Goal: Transaction & Acquisition: Purchase product/service

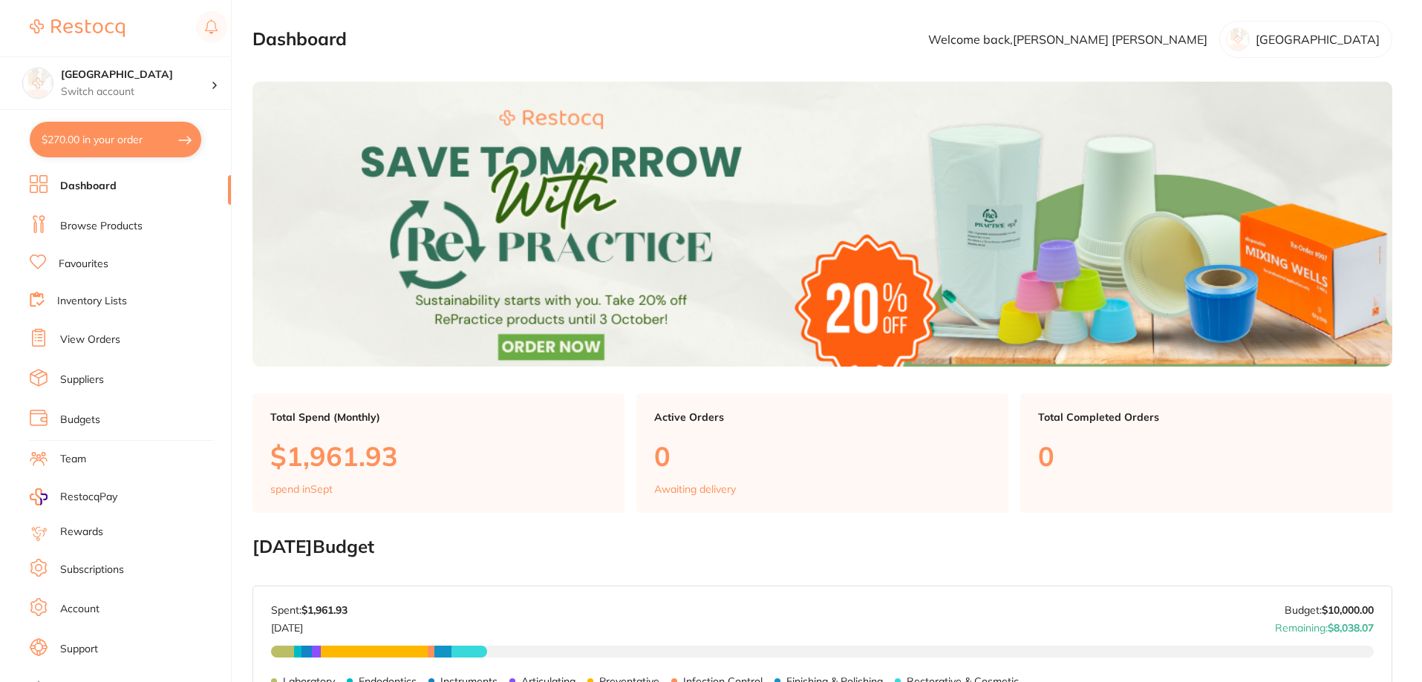
click at [114, 143] on button "$270.00 in your order" at bounding box center [116, 140] width 172 height 36
checkbox input "true"
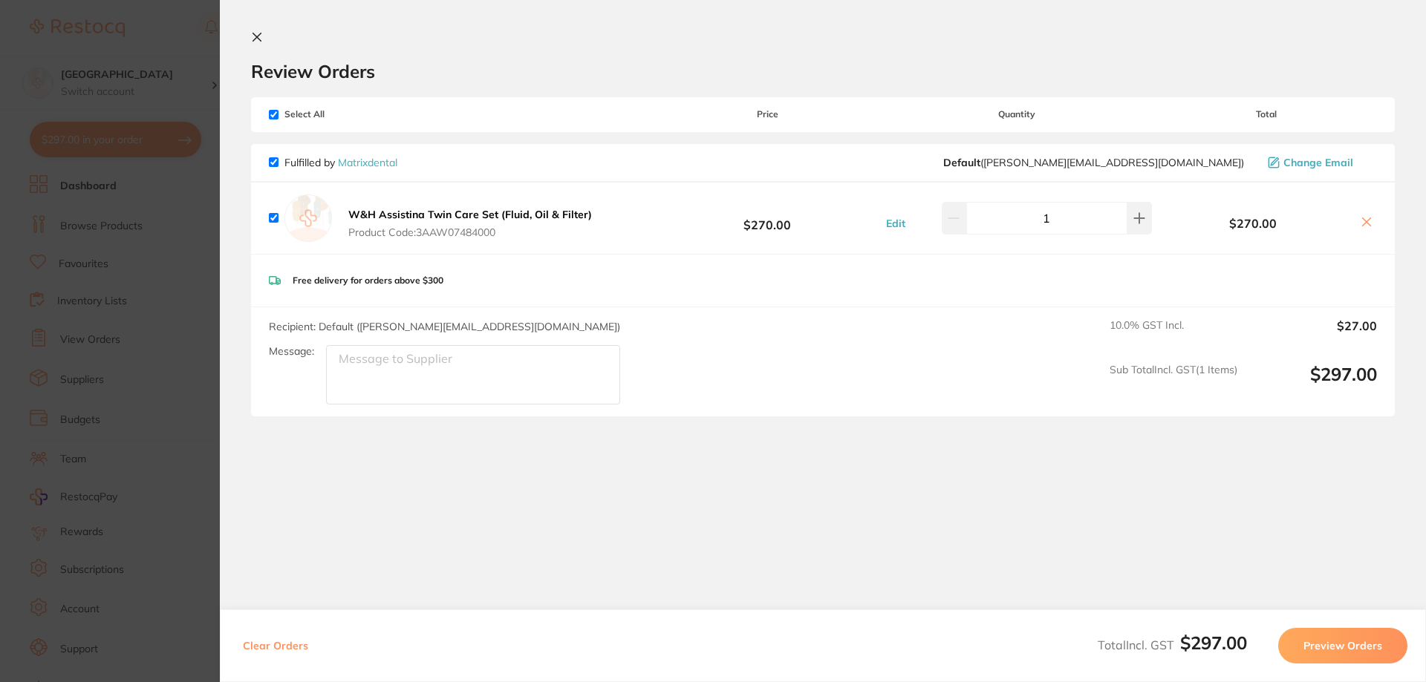
click at [155, 177] on section "Update RRP Set your pre negotiated price for this item. Item Agreed RRP (excl. …" at bounding box center [713, 341] width 1426 height 682
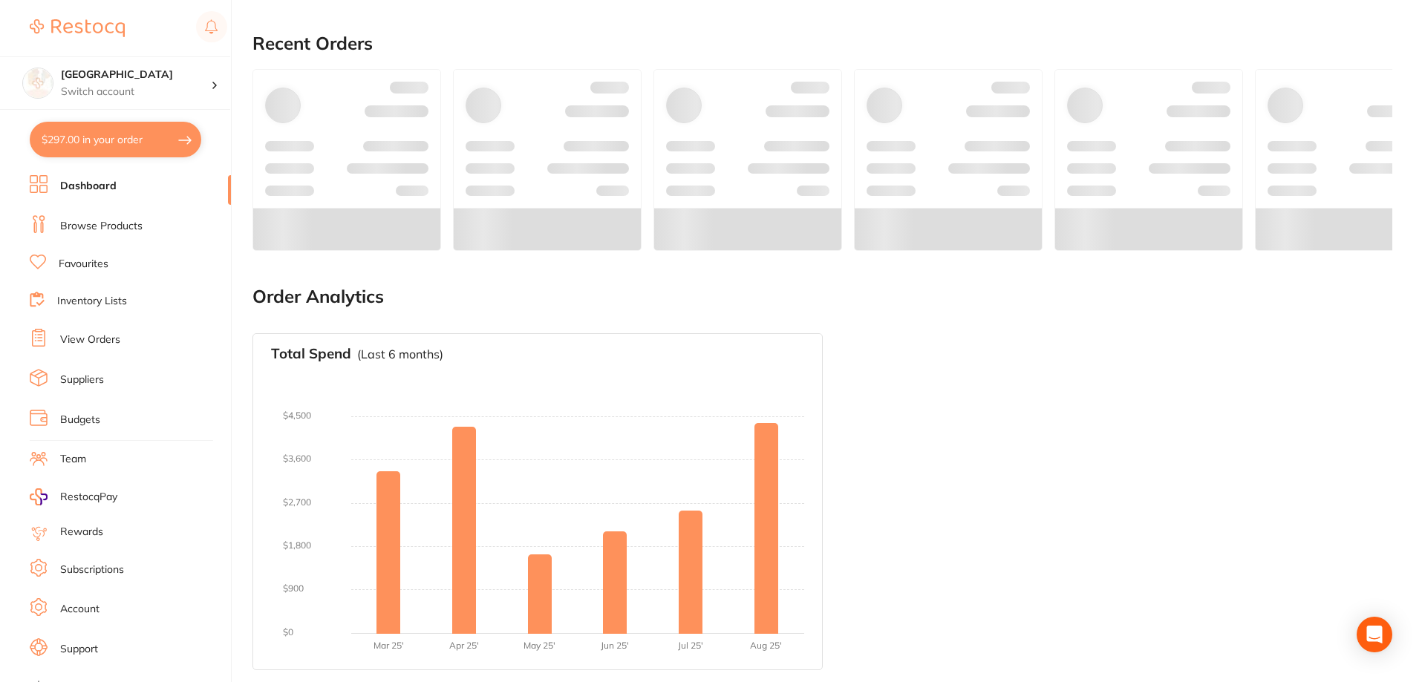
click at [97, 224] on link "Browse Products" at bounding box center [101, 226] width 82 height 15
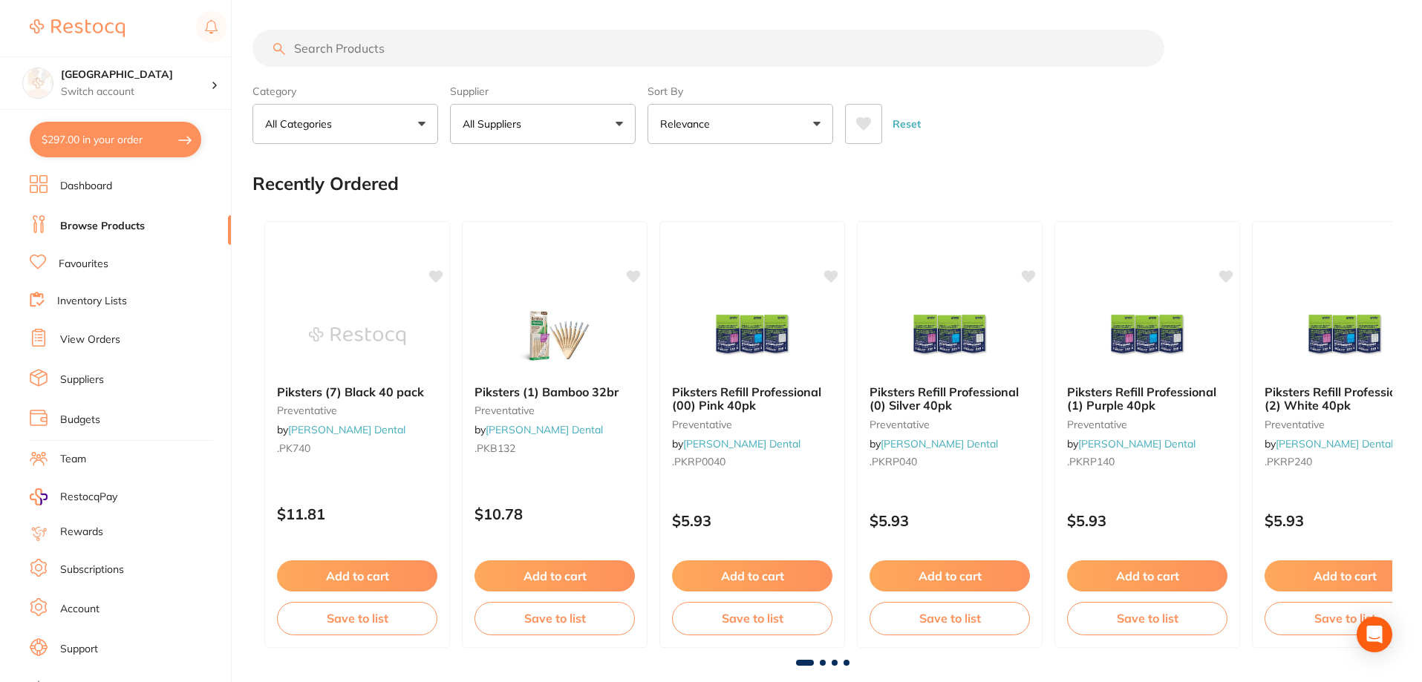
click at [365, 50] on input "search" at bounding box center [708, 48] width 912 height 37
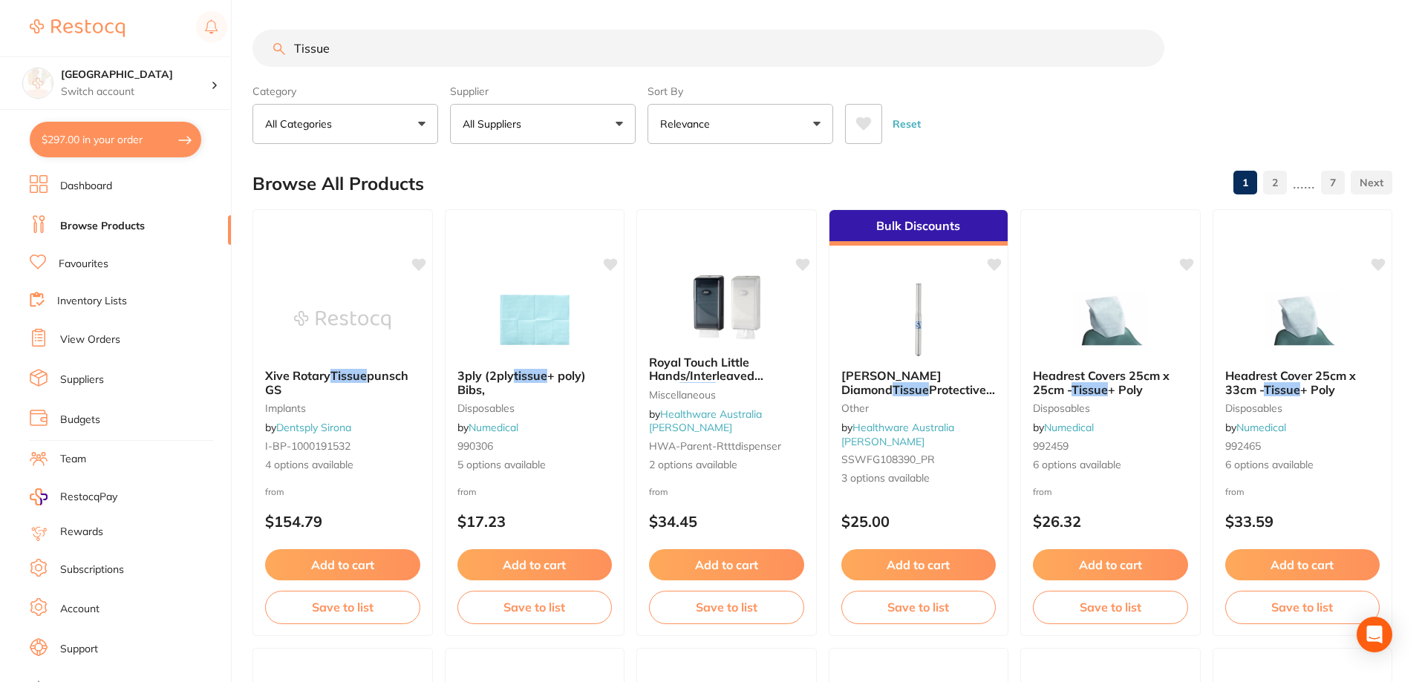
click at [867, 128] on icon at bounding box center [864, 123] width 16 height 13
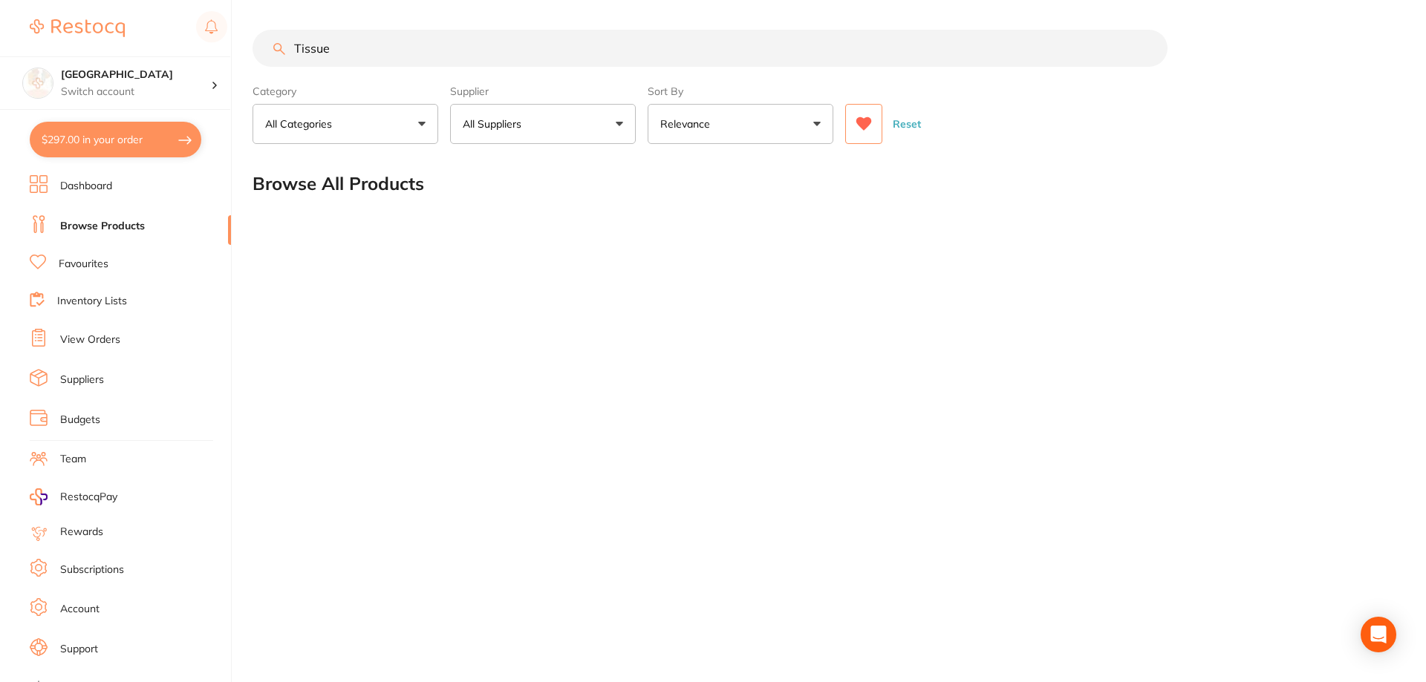
drag, startPoint x: 342, startPoint y: 49, endPoint x: 252, endPoint y: 50, distance: 90.6
click at [252, 50] on div "$297.00 Katoomba Dental Centre Switch account [GEOGRAPHIC_DATA] $297.00 in your…" at bounding box center [713, 341] width 1426 height 682
click at [871, 125] on icon at bounding box center [863, 124] width 16 height 15
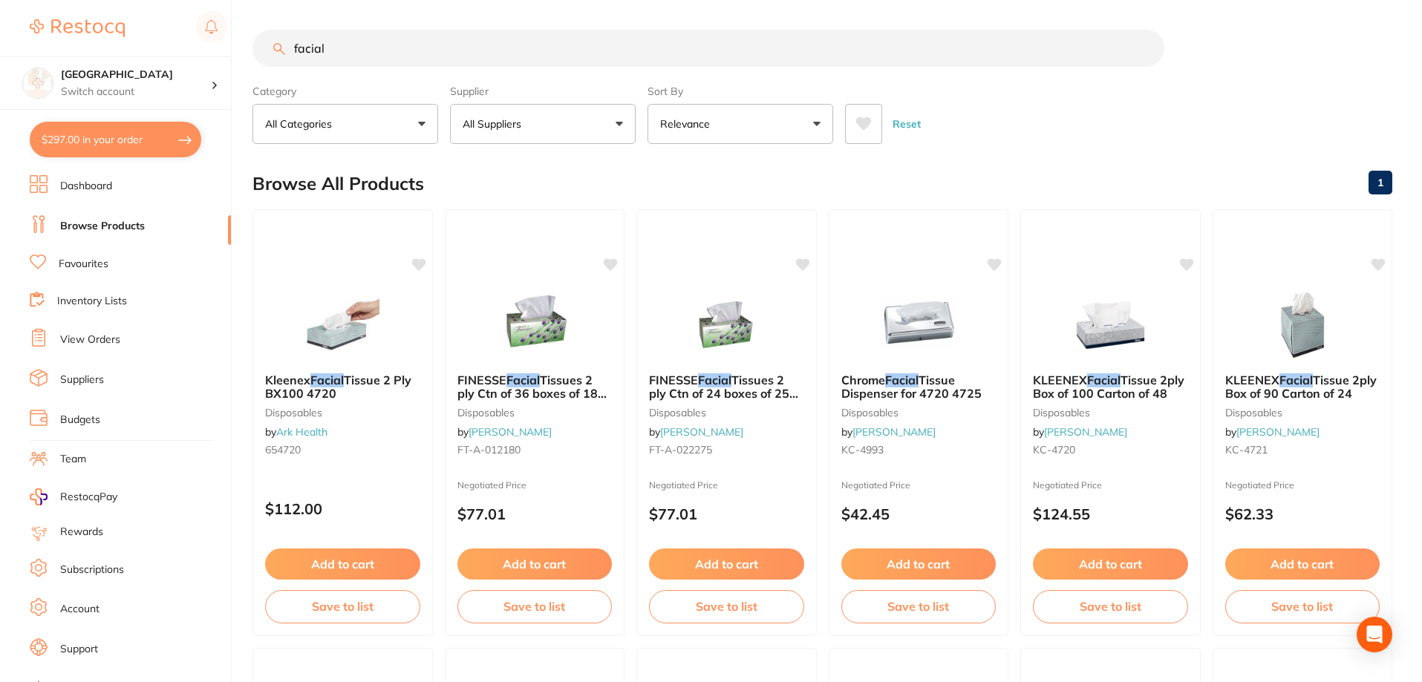
click at [353, 48] on input "facial" at bounding box center [708, 48] width 912 height 37
drag, startPoint x: 353, startPoint y: 48, endPoint x: 320, endPoint y: 45, distance: 33.5
click at [320, 45] on input "facial" at bounding box center [708, 48] width 912 height 37
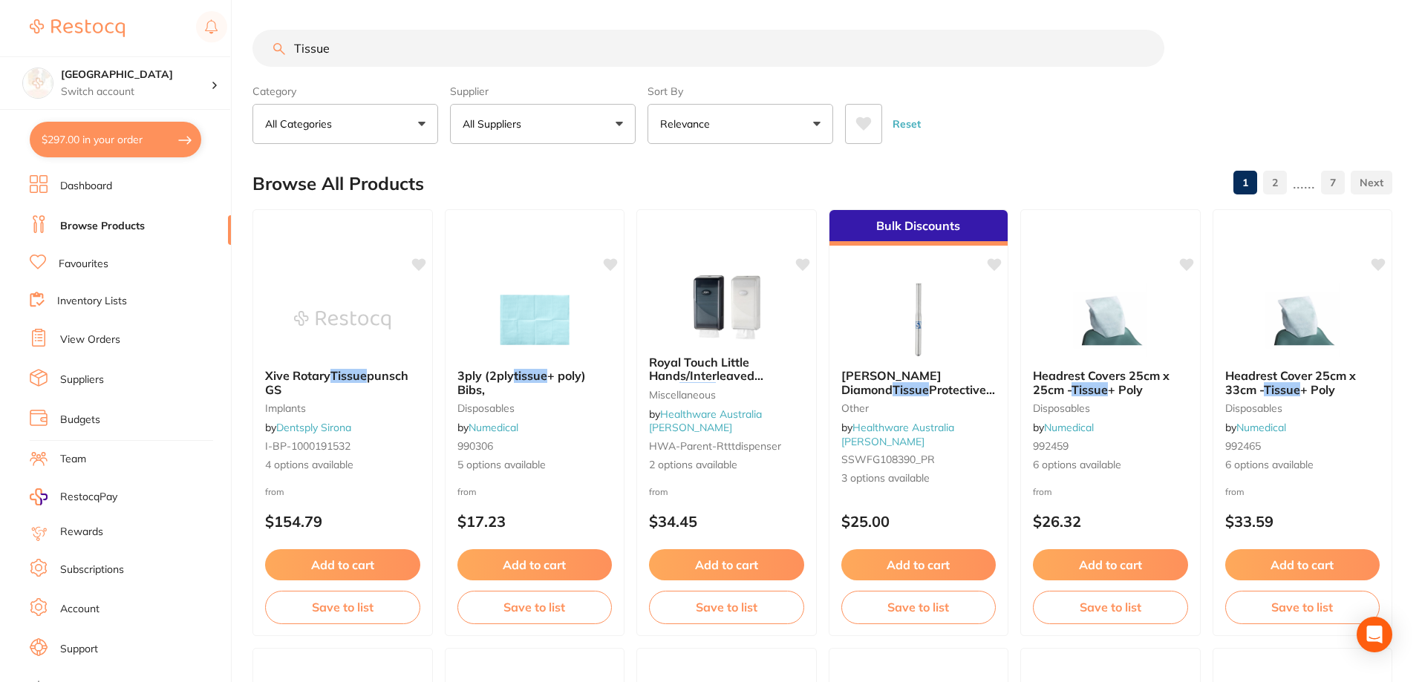
click at [851, 130] on button at bounding box center [863, 124] width 37 height 40
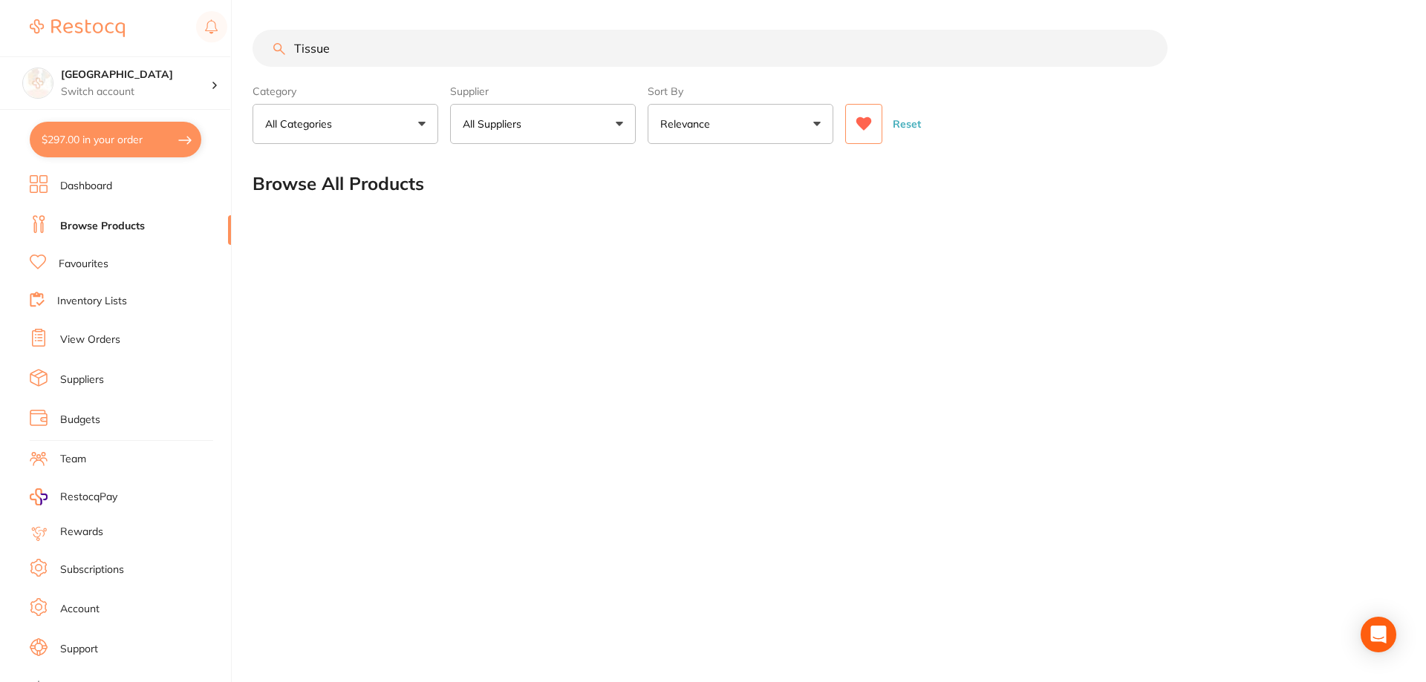
click at [413, 55] on input "Tissue" at bounding box center [709, 48] width 915 height 37
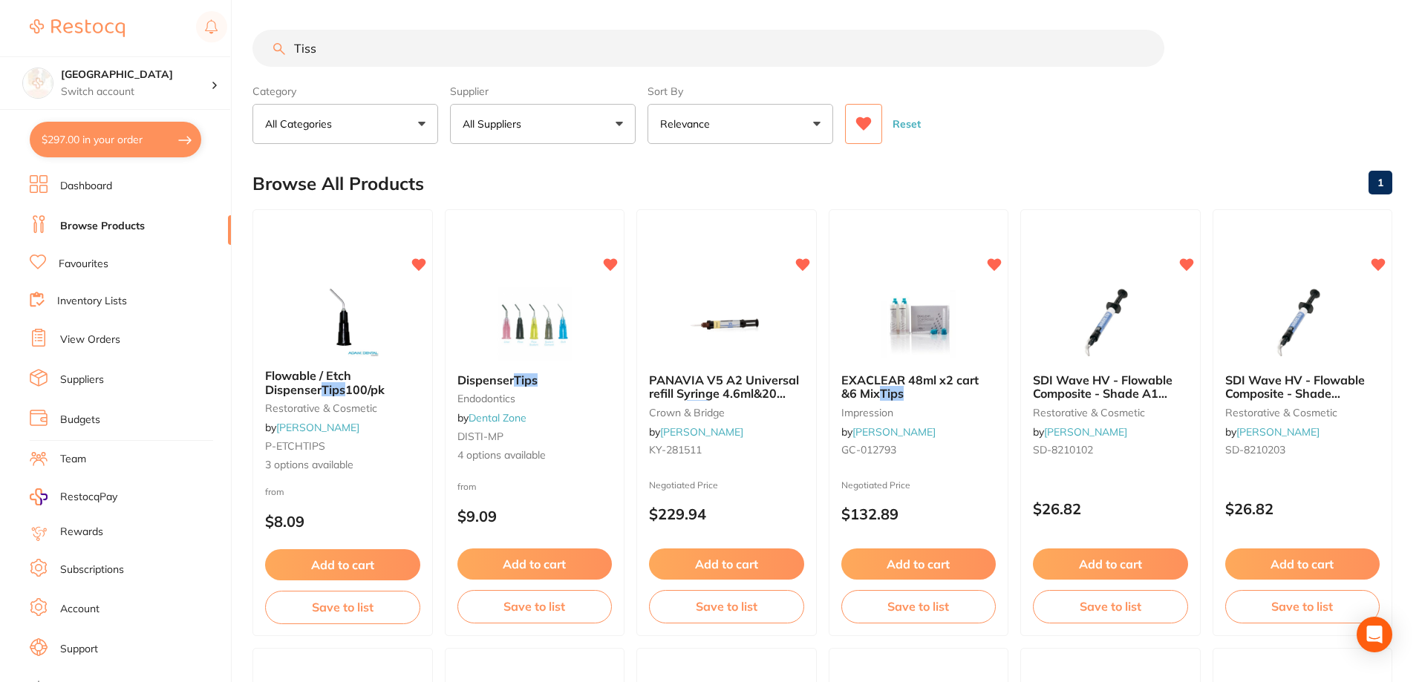
drag, startPoint x: 338, startPoint y: 49, endPoint x: 261, endPoint y: 49, distance: 76.5
click at [261, 49] on input "Tiss" at bounding box center [708, 48] width 912 height 37
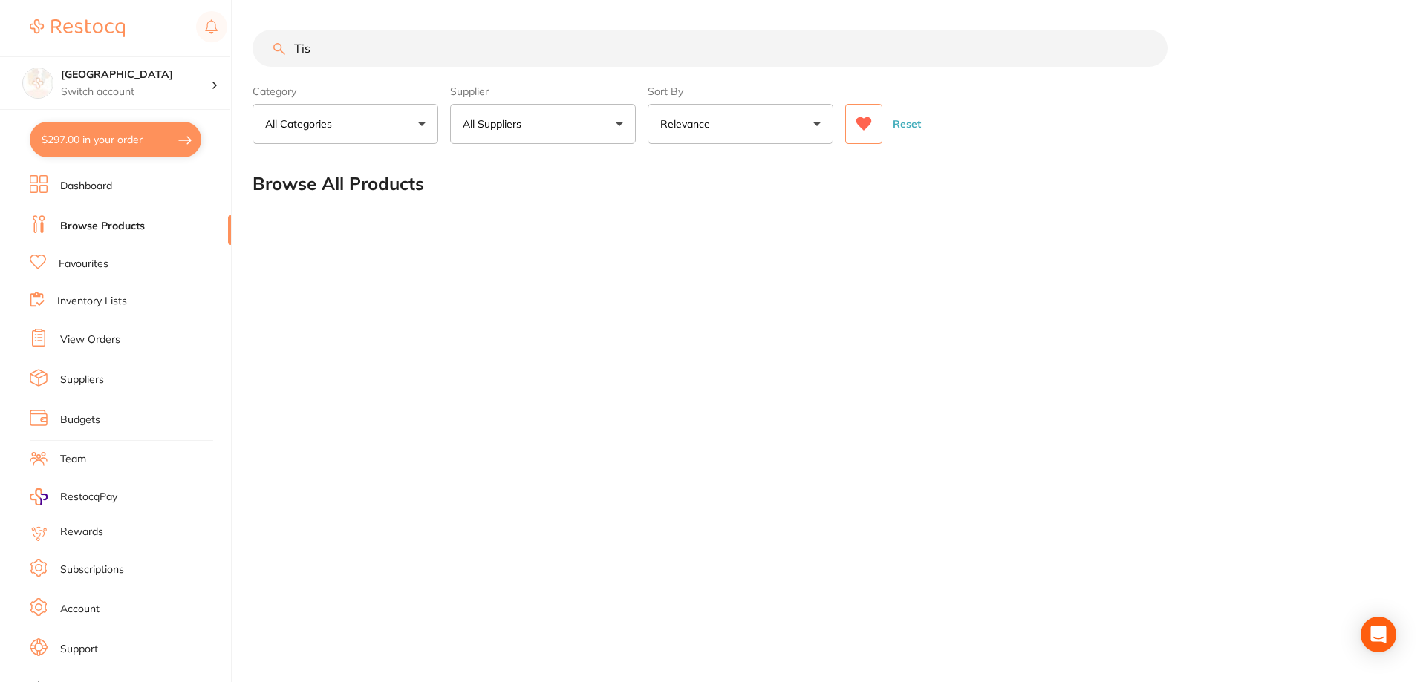
click at [859, 121] on icon at bounding box center [864, 123] width 16 height 13
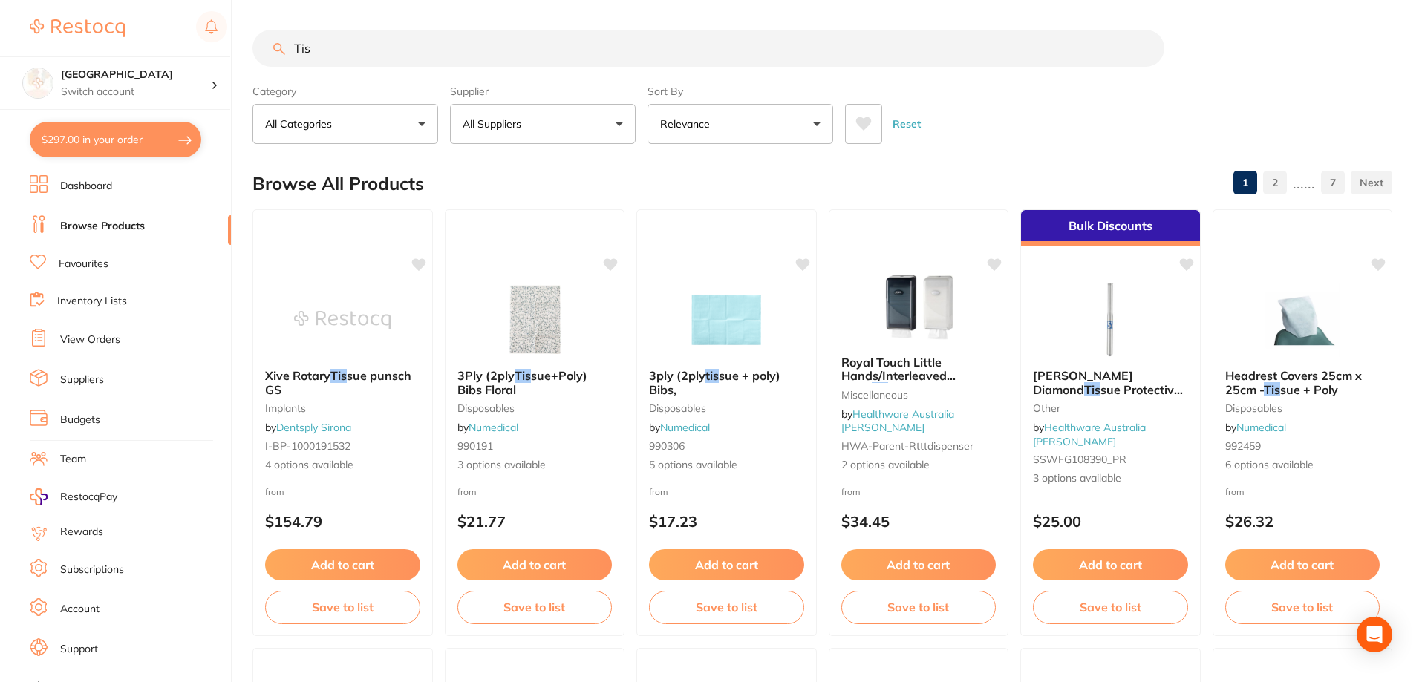
click at [394, 51] on input "Tis" at bounding box center [708, 48] width 912 height 37
type input "T"
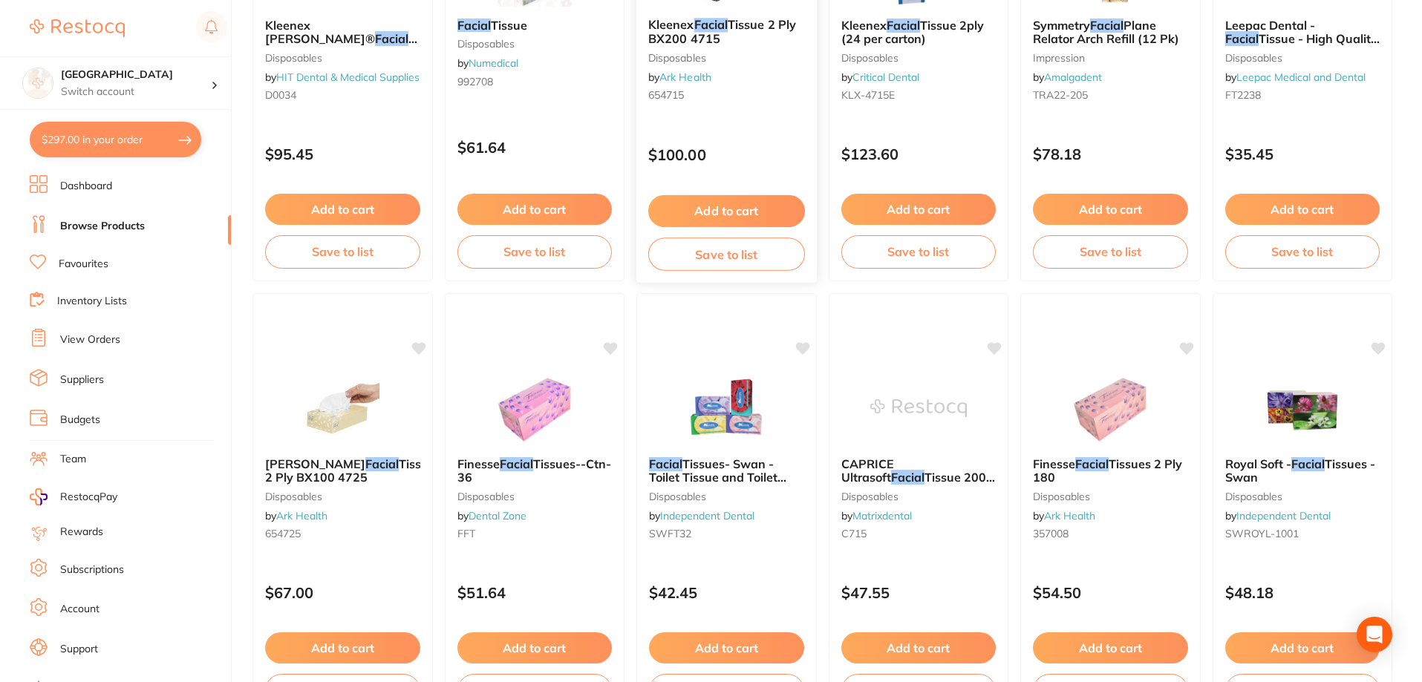
scroll to position [2302, 0]
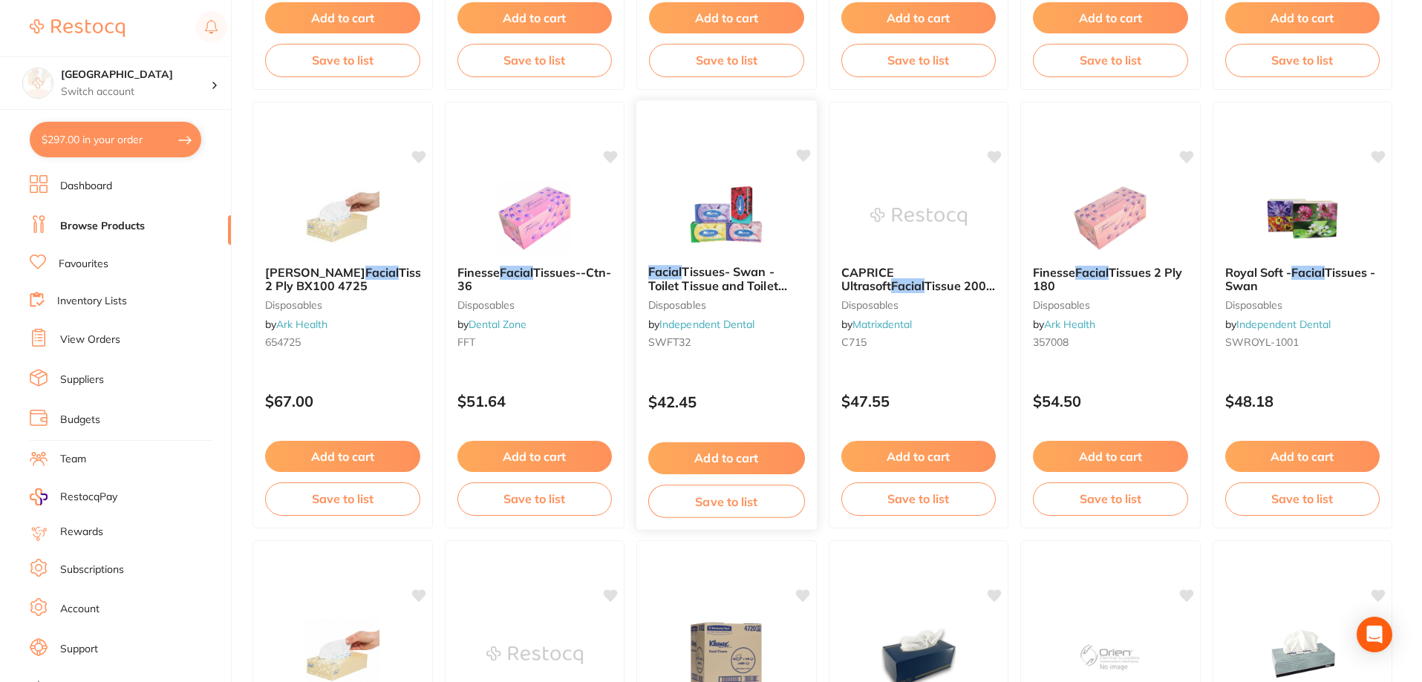
type input "Facial"
click at [804, 156] on icon at bounding box center [803, 155] width 14 height 13
click at [704, 447] on button "Add to cart" at bounding box center [726, 459] width 157 height 32
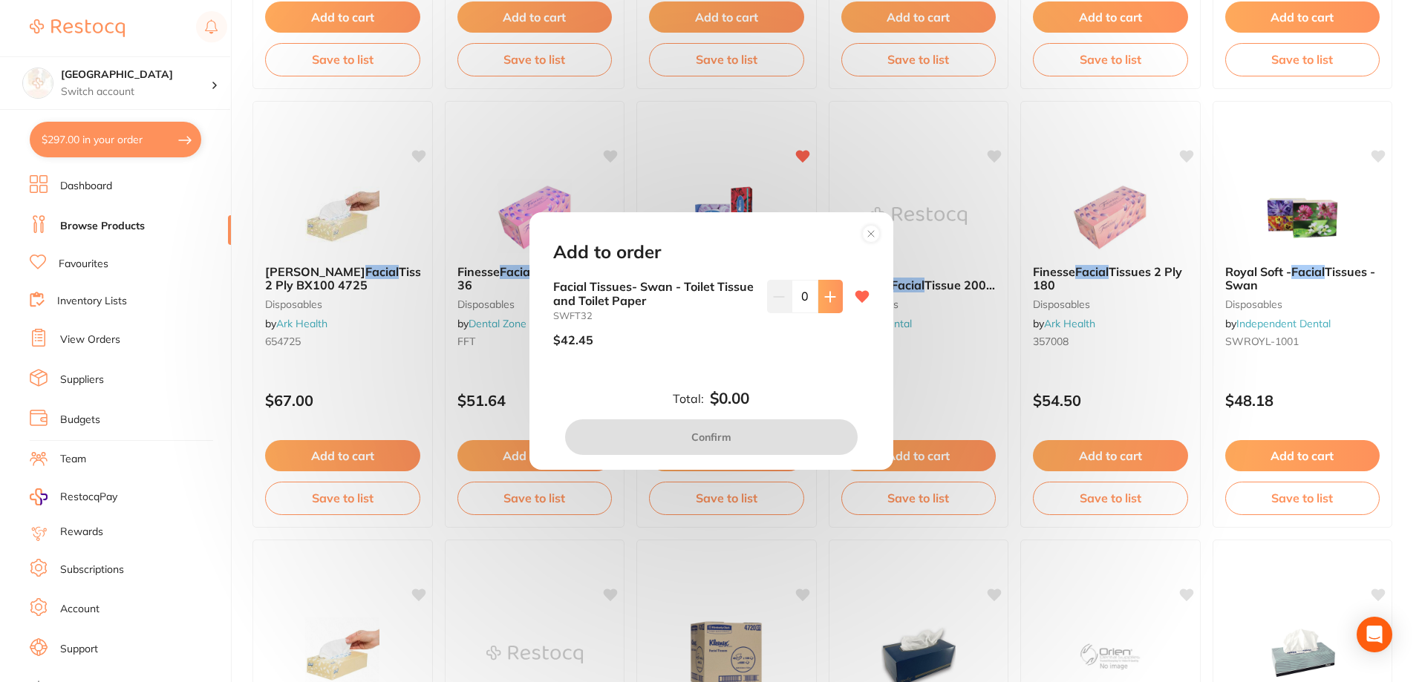
scroll to position [2450, 0]
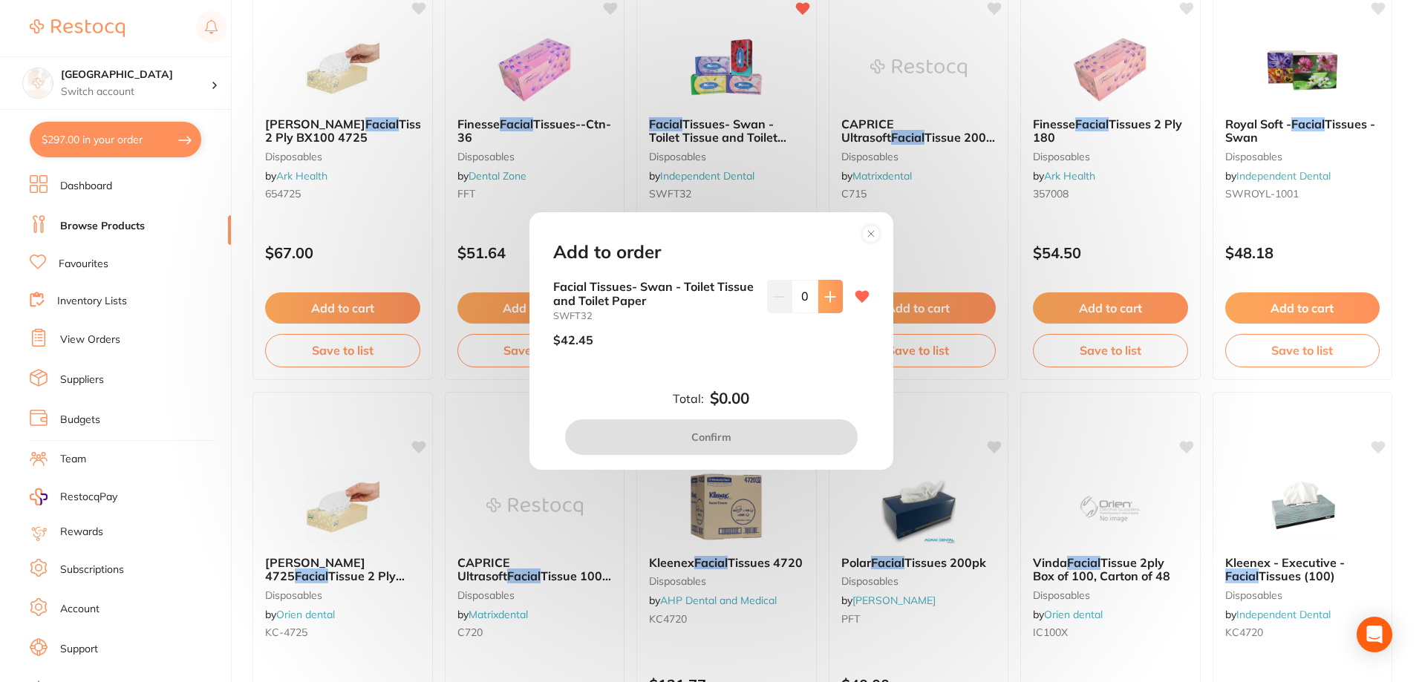
click at [830, 293] on icon at bounding box center [830, 297] width 12 height 12
type input "2"
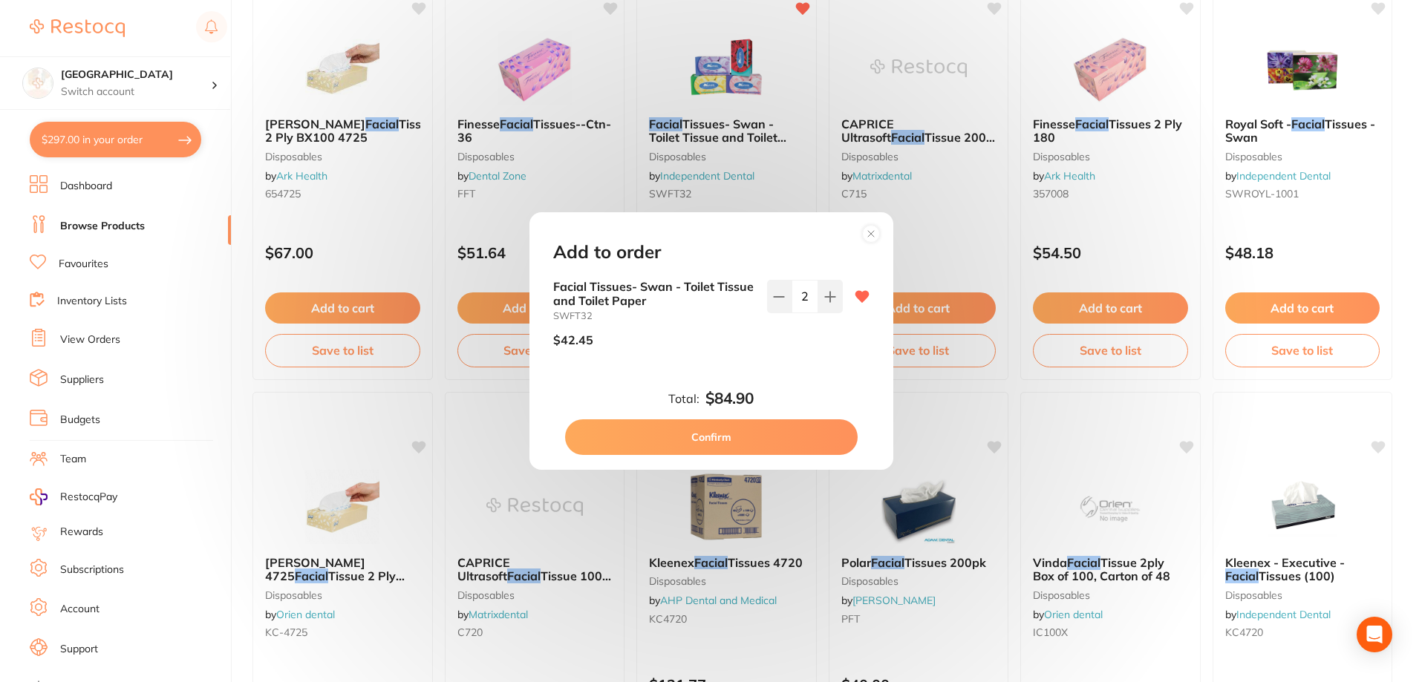
click at [722, 425] on button "Confirm" at bounding box center [711, 438] width 293 height 36
checkbox input "false"
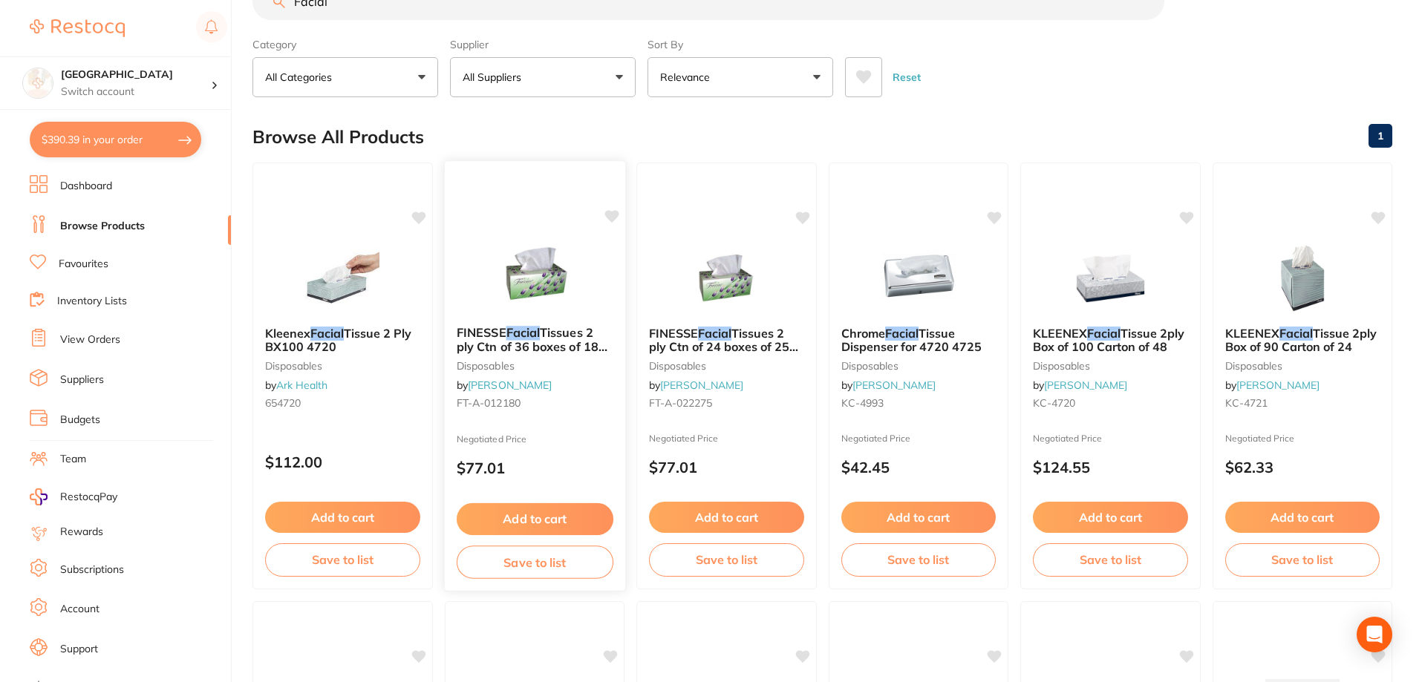
scroll to position [0, 0]
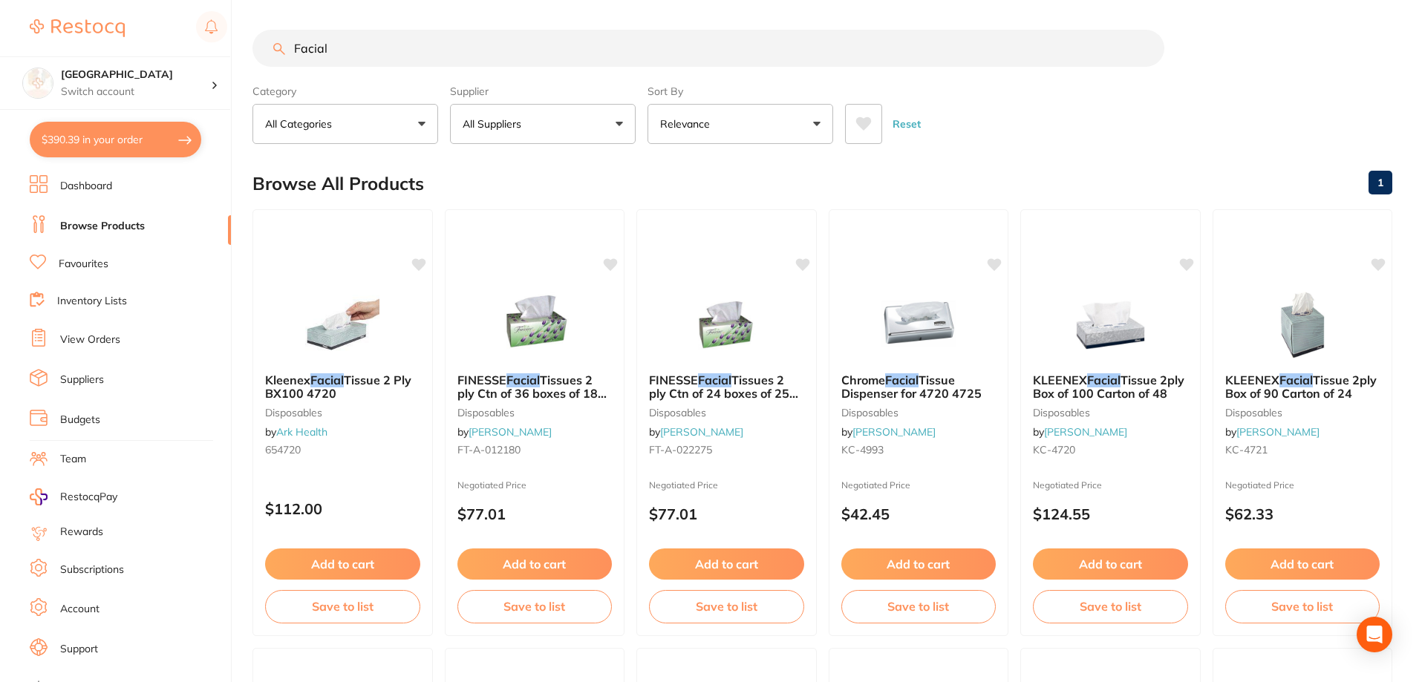
drag, startPoint x: 321, startPoint y: 42, endPoint x: 241, endPoint y: 33, distance: 79.9
click at [242, 33] on div "$390.39 Katoomba Dental Centre Switch account [GEOGRAPHIC_DATA] $390.39 in your…" at bounding box center [711, 341] width 1422 height 682
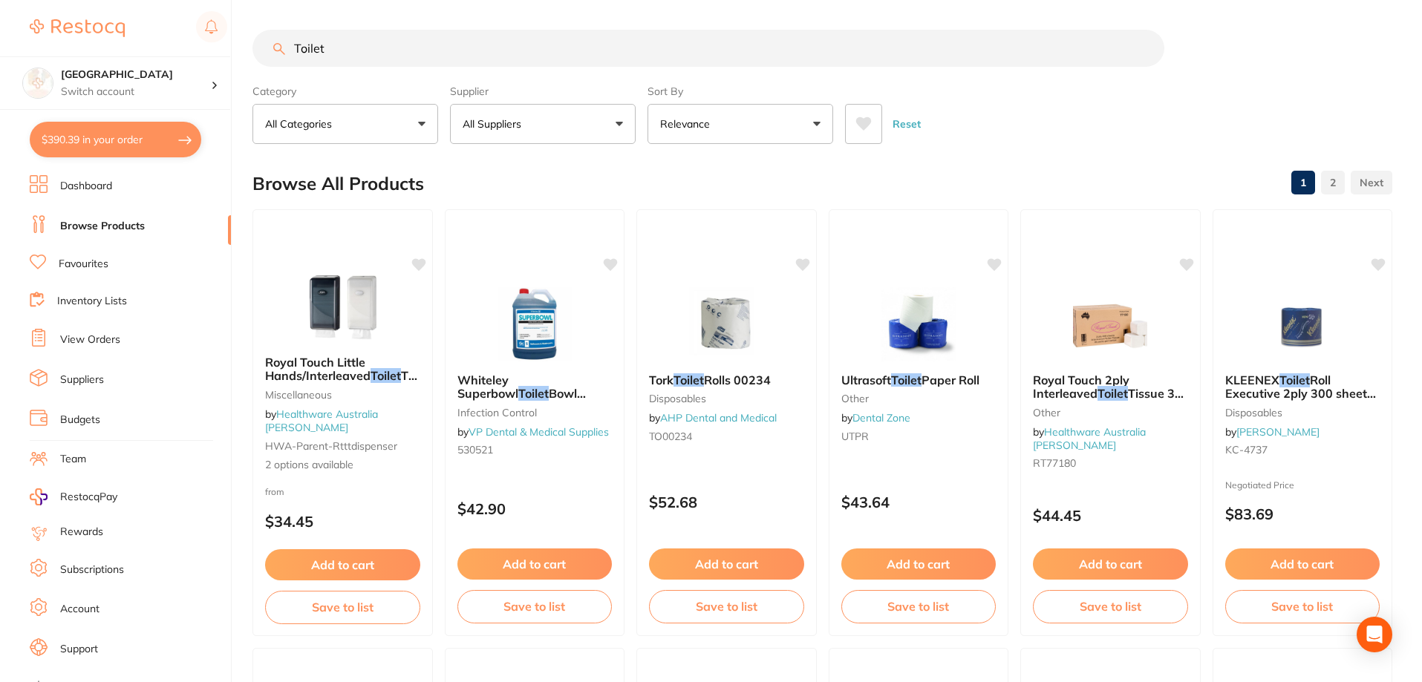
type input "Toilet"
click at [864, 125] on icon at bounding box center [864, 123] width 16 height 13
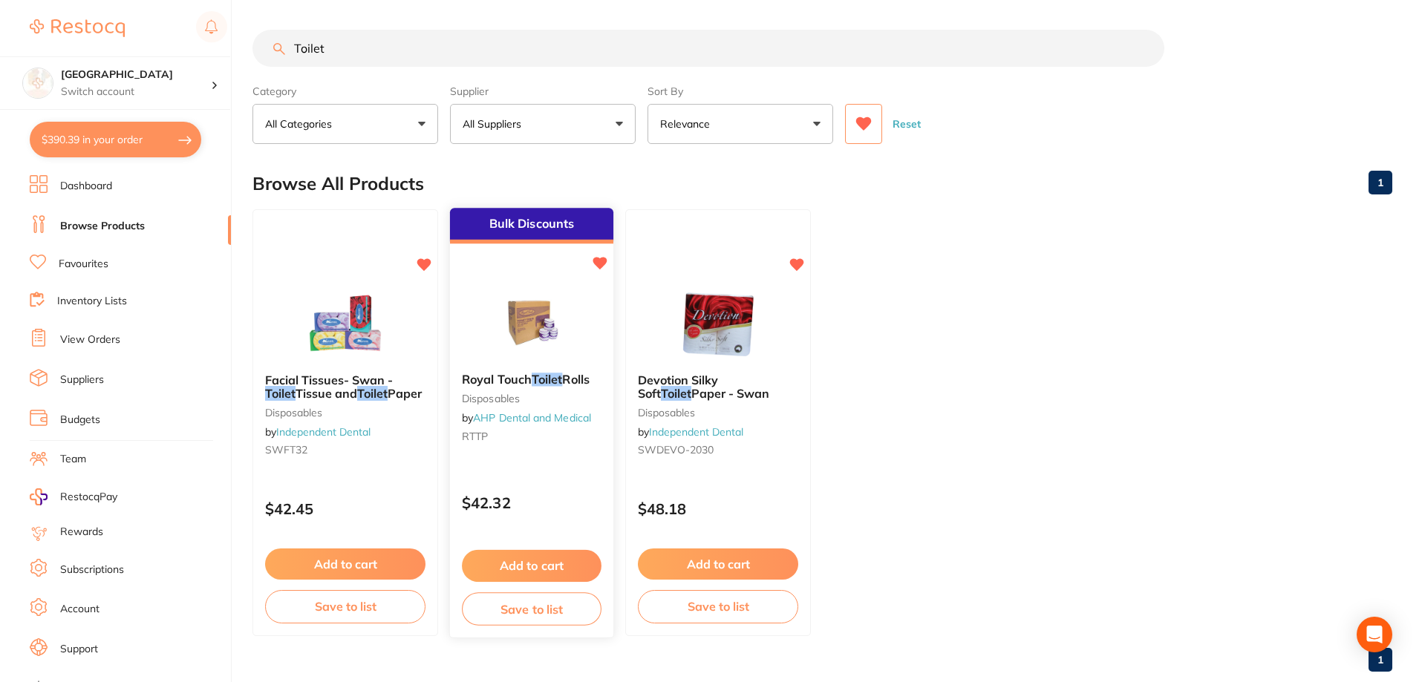
click at [536, 564] on button "Add to cart" at bounding box center [532, 566] width 140 height 32
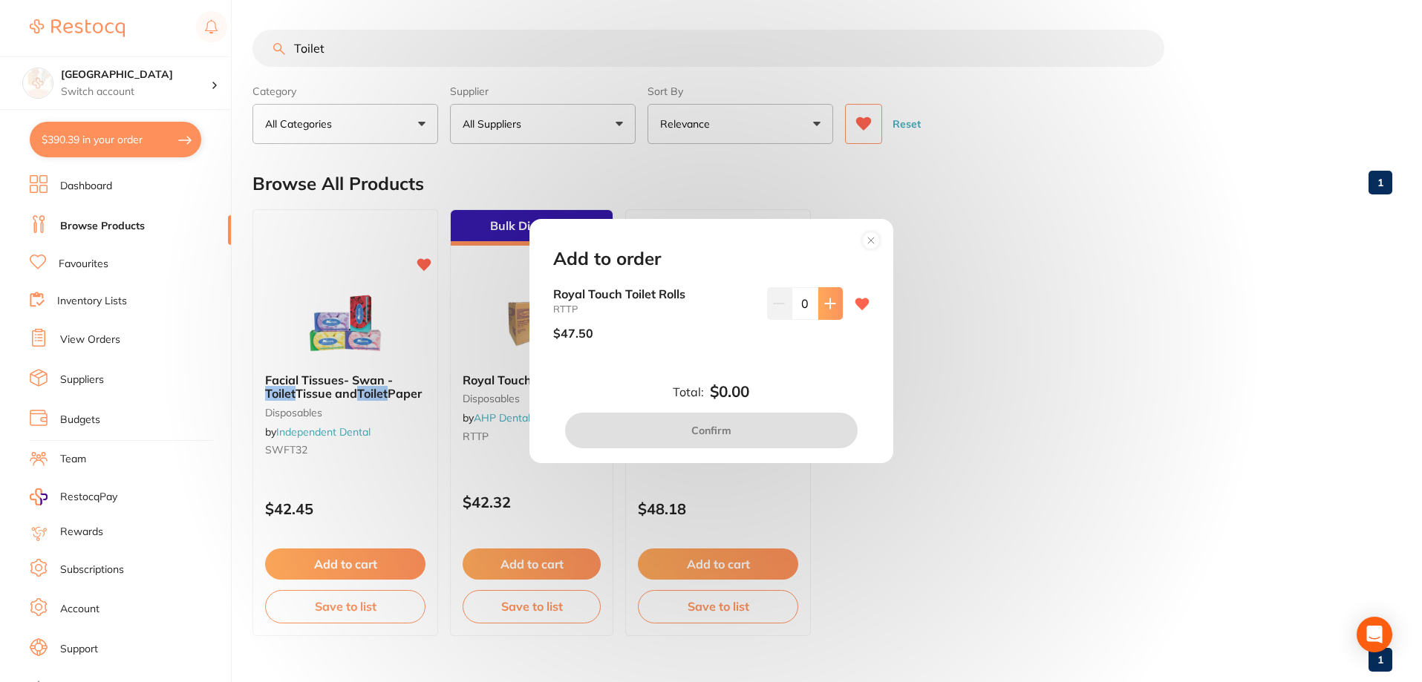
click at [828, 308] on icon at bounding box center [830, 304] width 12 height 12
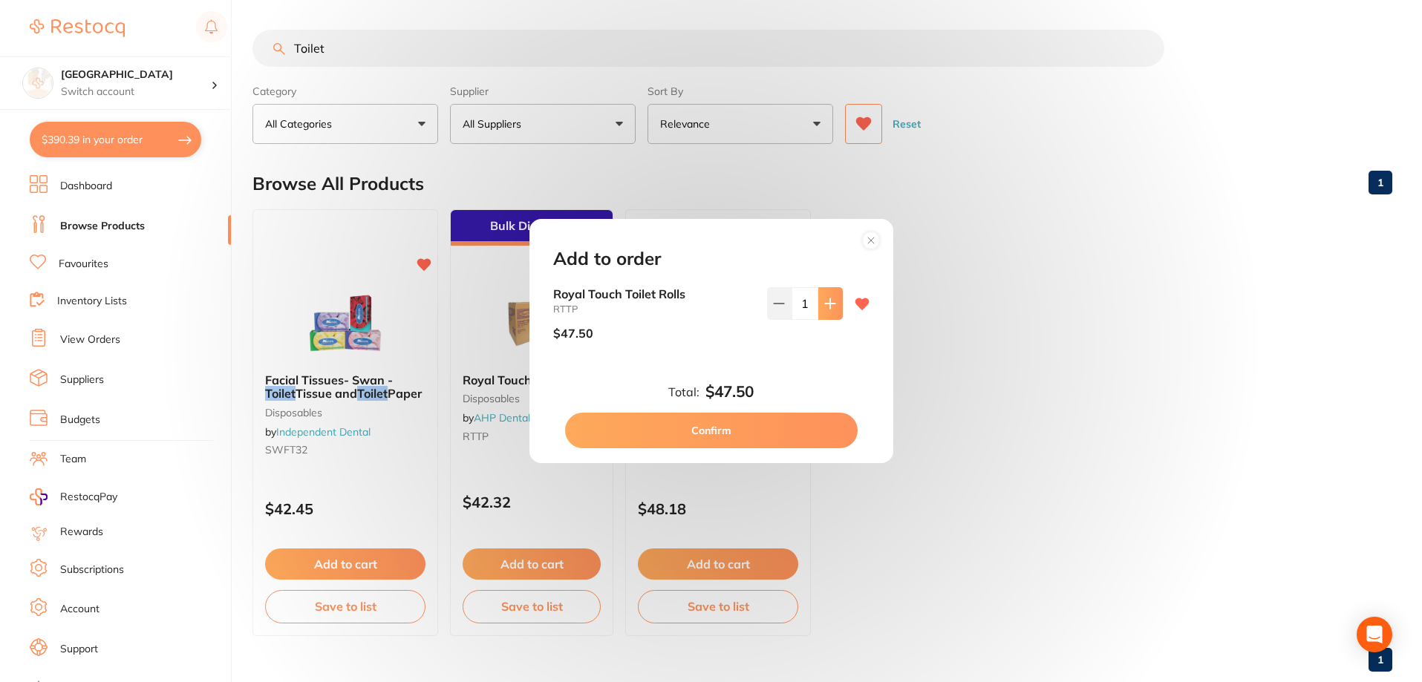
click at [828, 308] on icon at bounding box center [830, 304] width 12 height 12
type input "2"
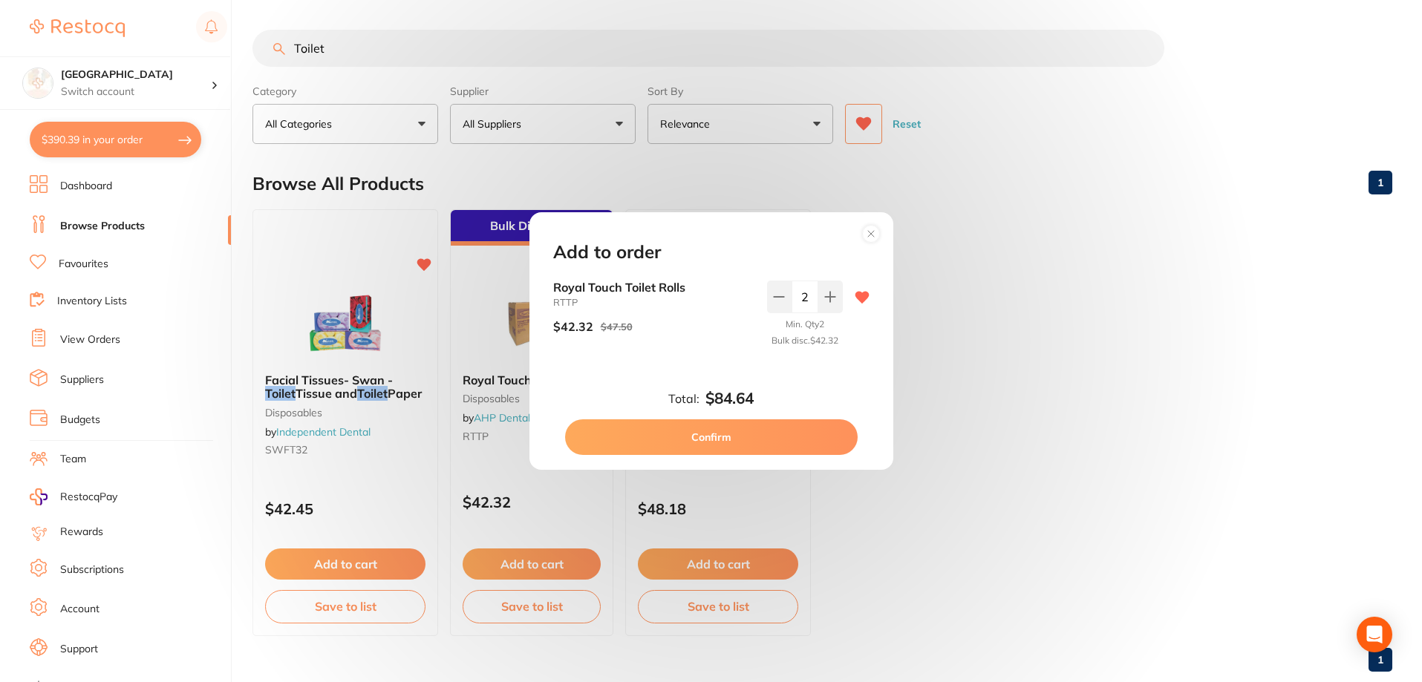
click at [742, 434] on button "Confirm" at bounding box center [711, 438] width 293 height 36
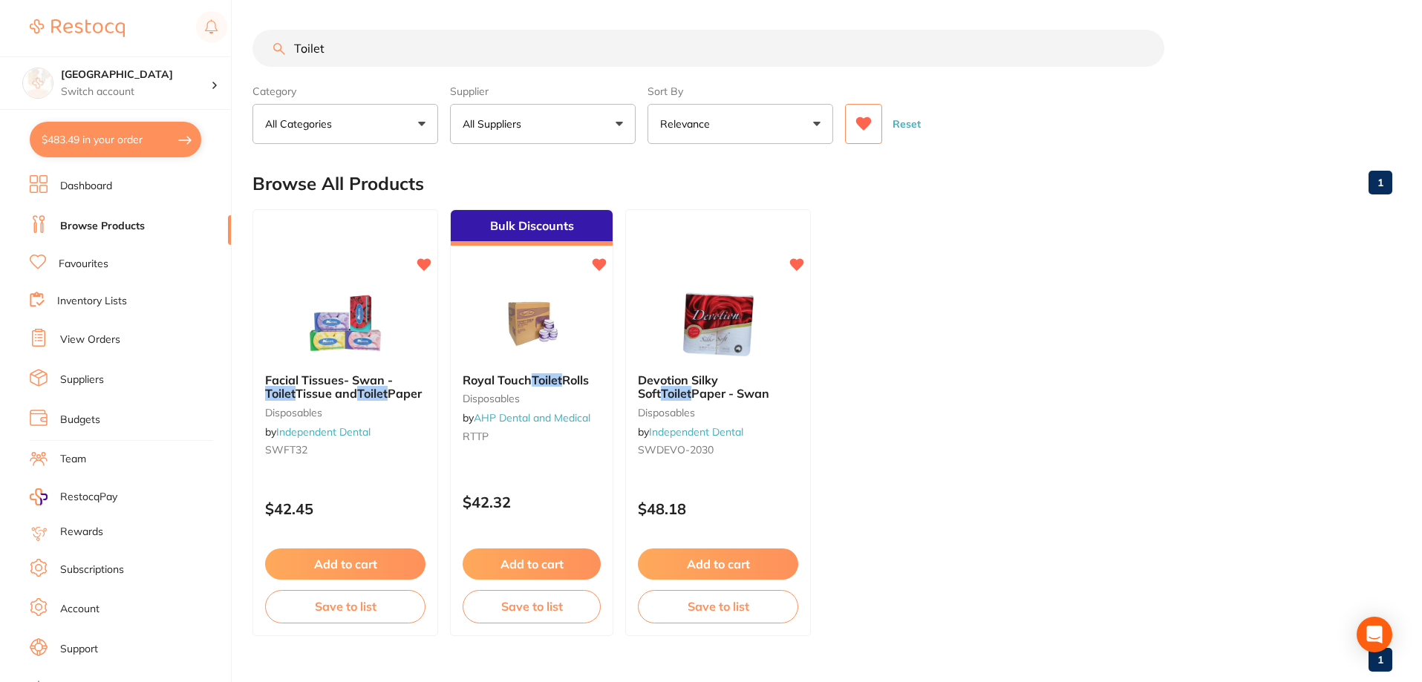
scroll to position [1, 0]
drag, startPoint x: 529, startPoint y: 51, endPoint x: 273, endPoint y: 56, distance: 256.2
click at [274, 56] on input "Toilet" at bounding box center [708, 48] width 912 height 37
